Goal: Transaction & Acquisition: Purchase product/service

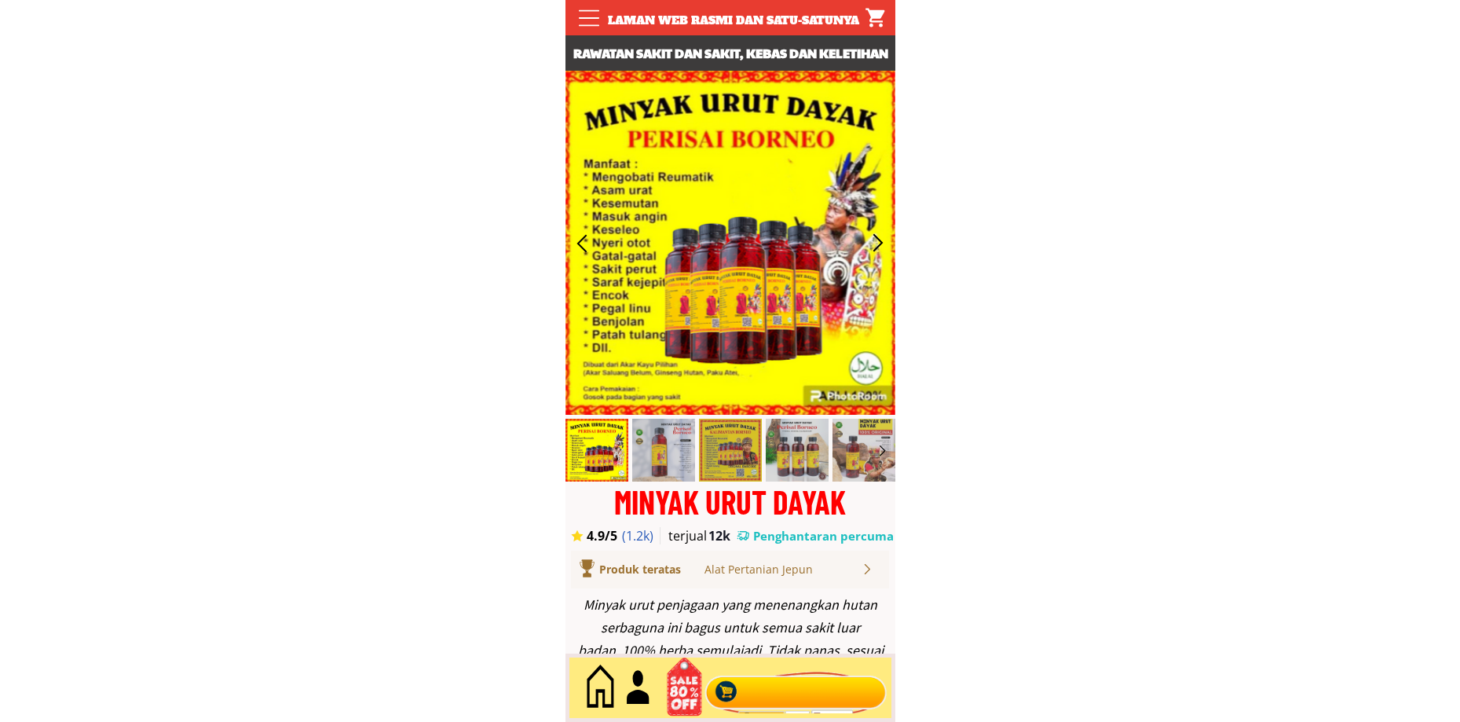
drag, startPoint x: 785, startPoint y: 703, endPoint x: 768, endPoint y: 714, distance: 20.5
click at [785, 704] on div at bounding box center [796, 688] width 190 height 52
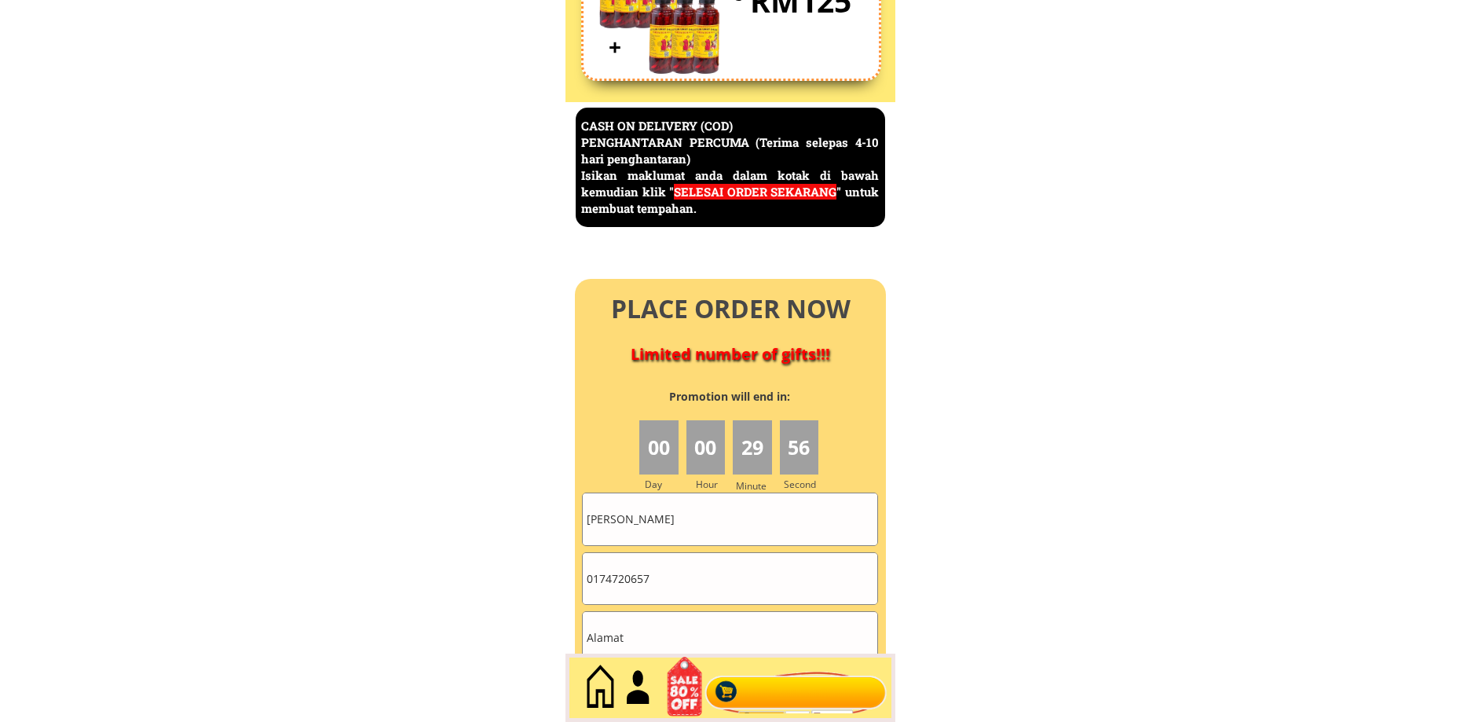
scroll to position [6816, 0]
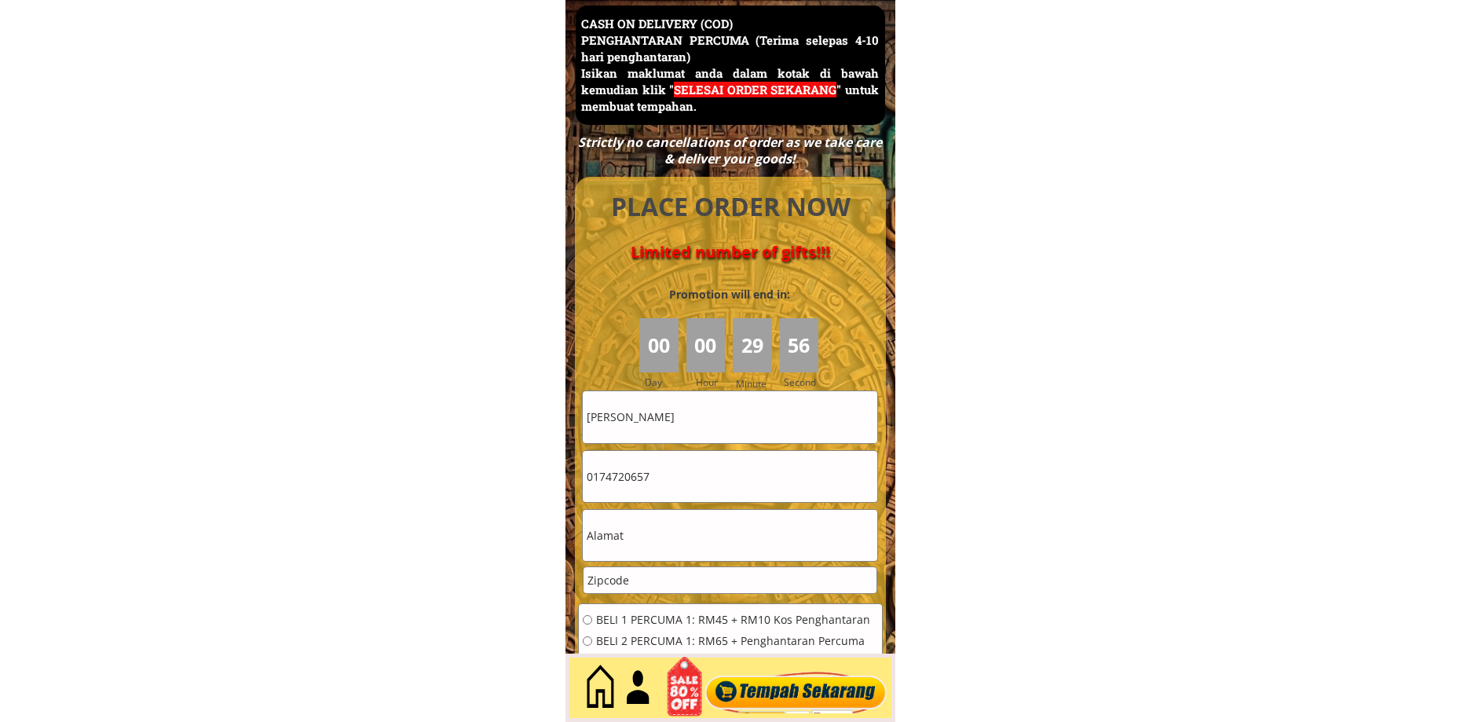
click at [714, 405] on input "[PERSON_NAME]" at bounding box center [730, 416] width 295 height 51
paste input "ohd [PERSON_NAME]"
type input "[PERSON_NAME]"
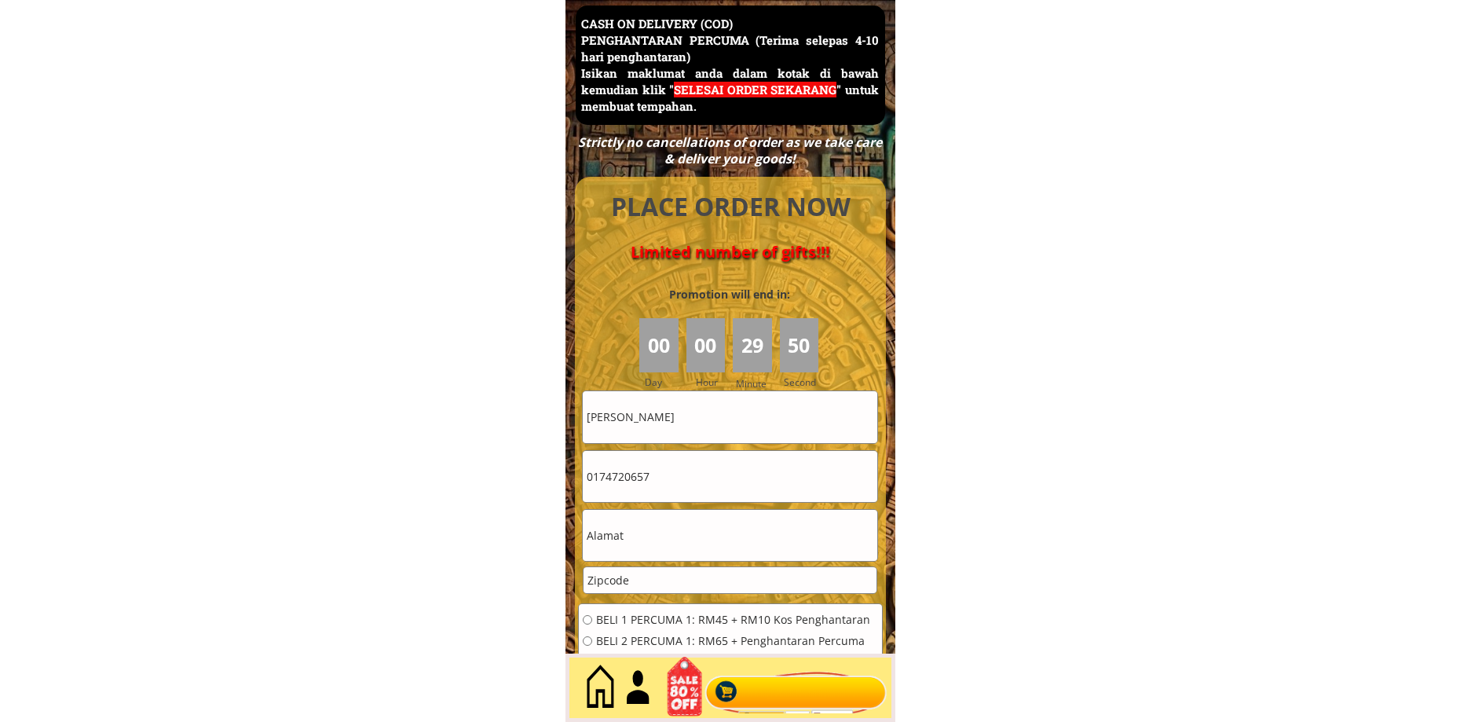
click at [675, 532] on input "text" at bounding box center [730, 535] width 295 height 51
paste input "A5&A6 kompleks kilang zaman ice tube sdn bhd [GEOGRAPHIC_DATA]"
type input "A5&A6 kompleks kilang zaman ice tube sdn bhd [GEOGRAPHIC_DATA]"
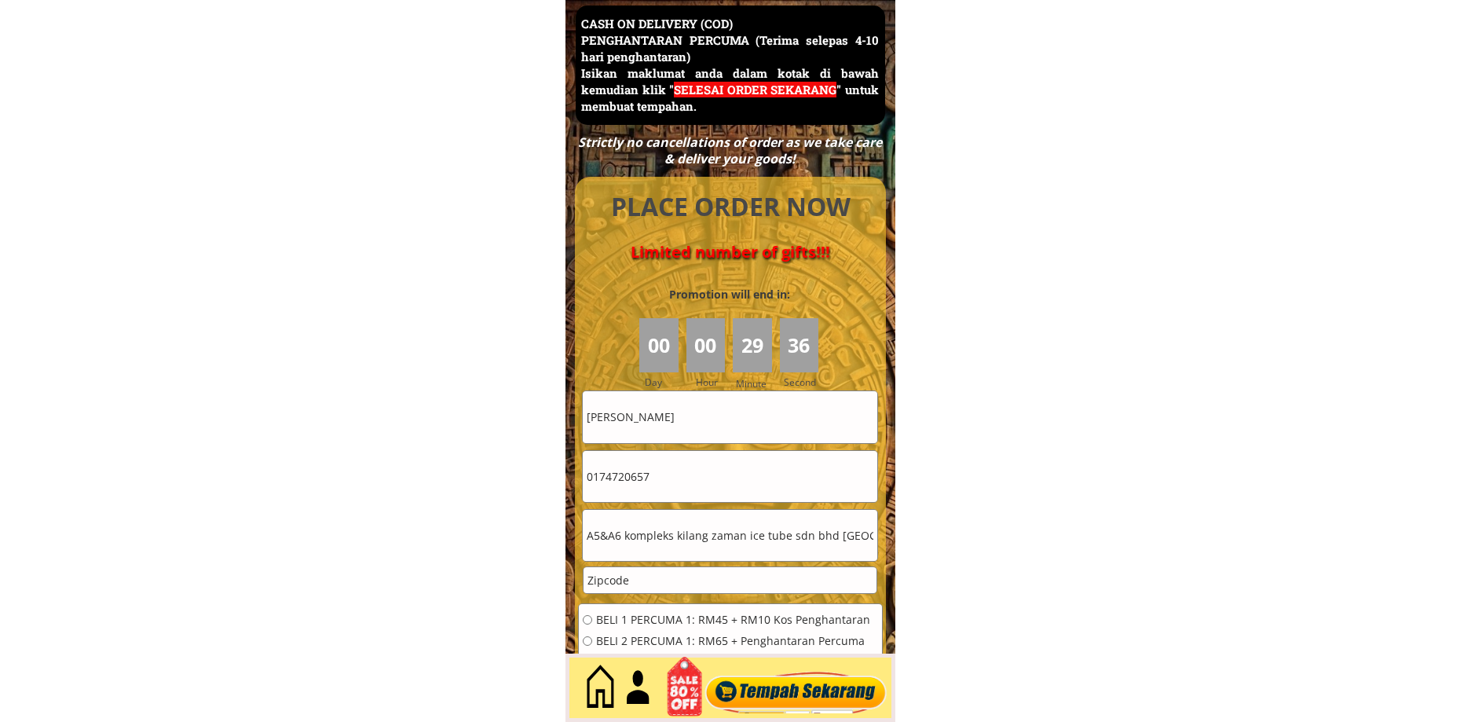
click at [652, 573] on input "number" at bounding box center [730, 580] width 293 height 26
click at [659, 466] on input "0174720657" at bounding box center [730, 476] width 295 height 51
paste input "99474401"
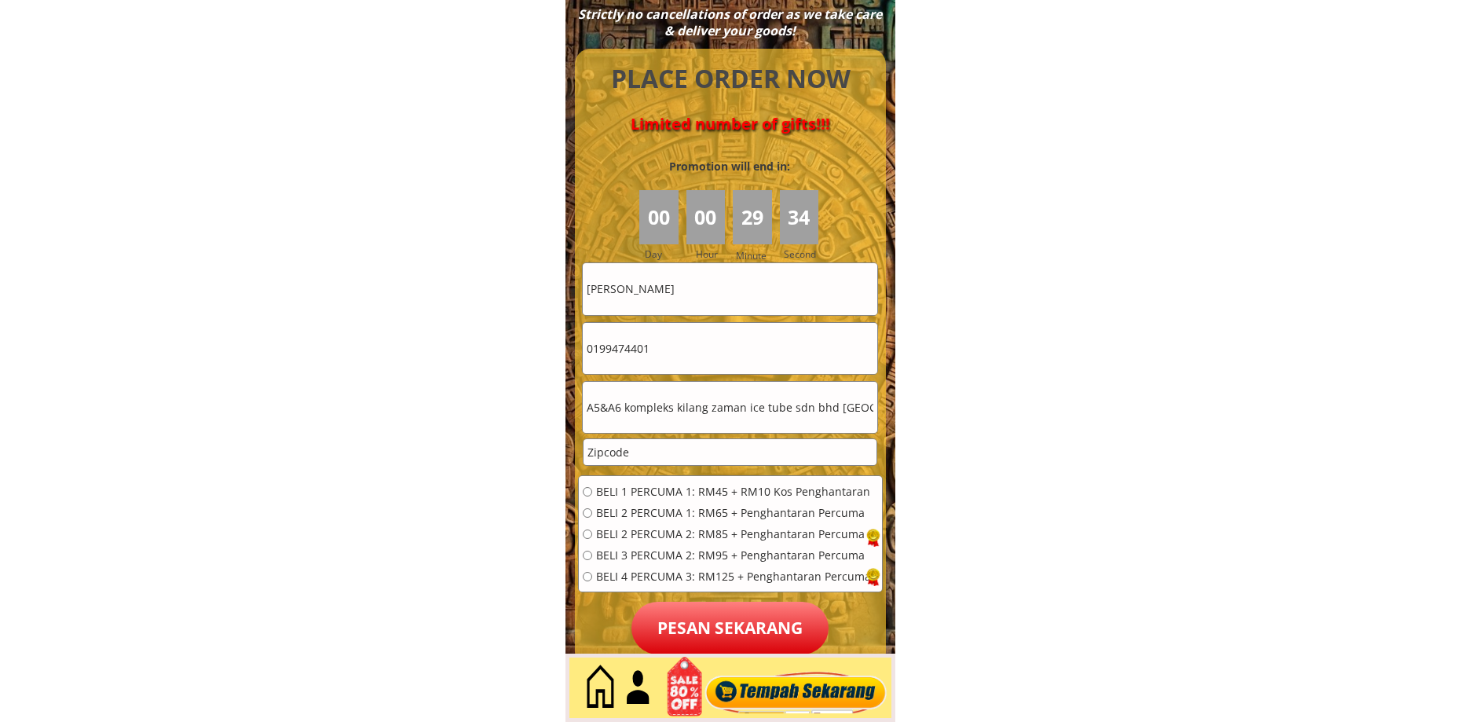
scroll to position [6947, 0]
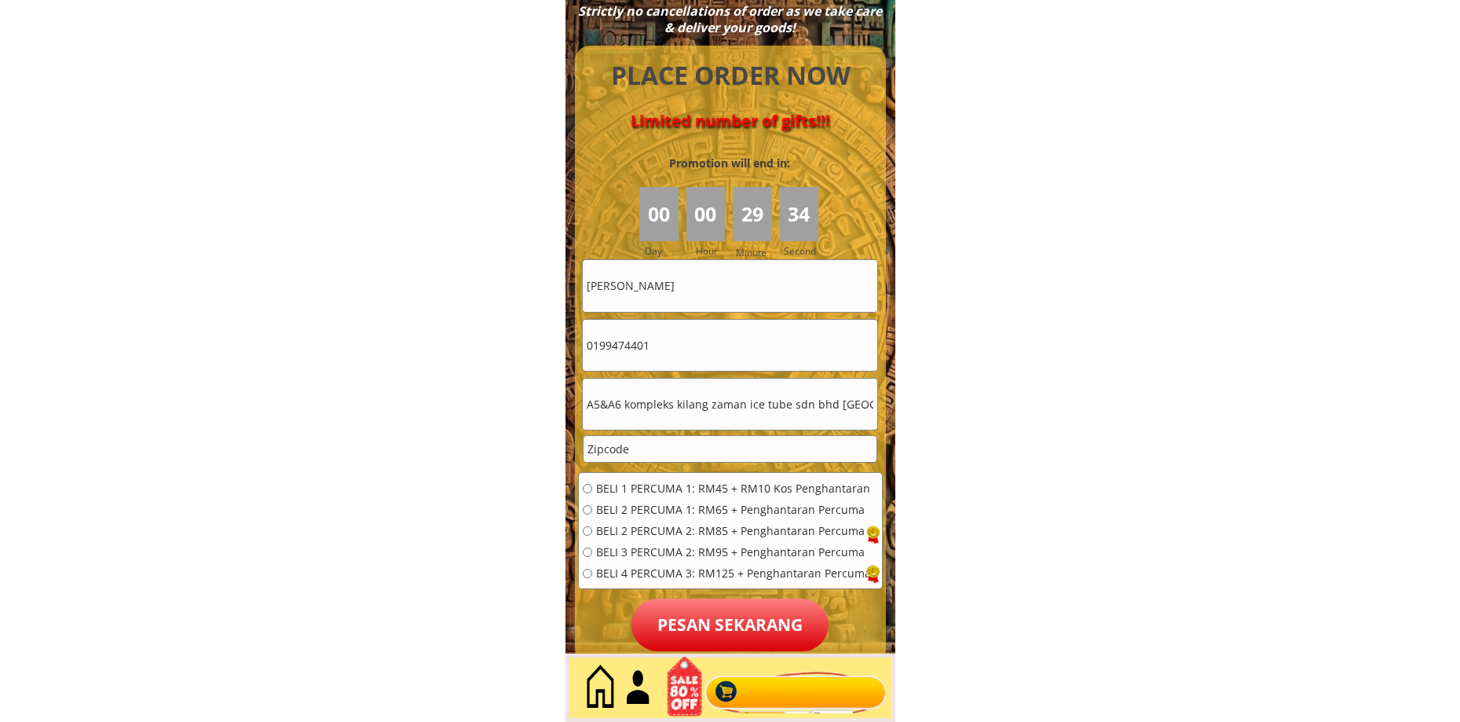
type input "0199474401"
click at [643, 571] on span "BELI 4 PERCUMA 3: RM125 + Penghantaran Percuma" at bounding box center [733, 573] width 275 height 11
radio input "true"
click at [841, 405] on input "A5&A6 kompleks kilang zaman ice tube sdn bhd [GEOGRAPHIC_DATA]" at bounding box center [730, 404] width 295 height 51
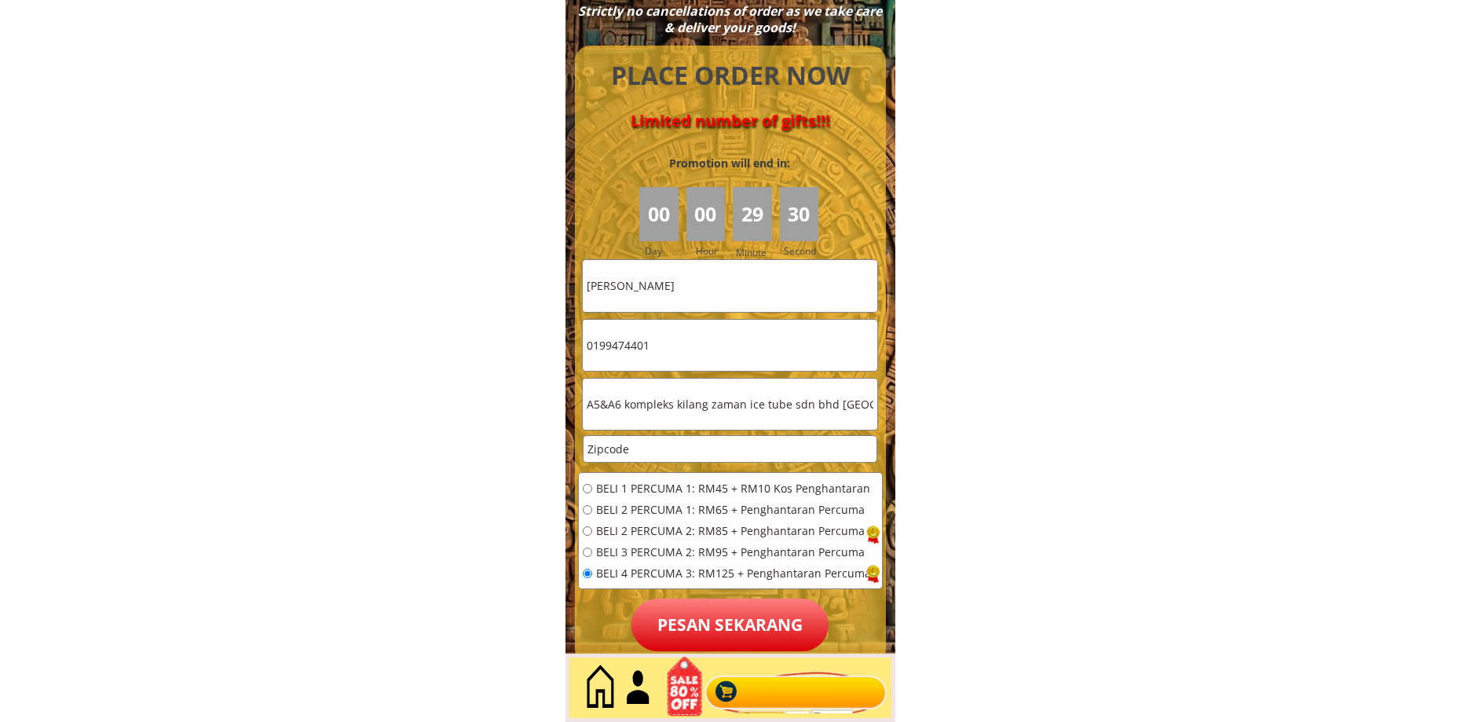
click at [709, 460] on input "number" at bounding box center [730, 449] width 293 height 26
paste input "21080"
type input "21080"
click at [702, 634] on p "Pesan sekarang" at bounding box center [730, 625] width 197 height 53
